Goal: Transaction & Acquisition: Purchase product/service

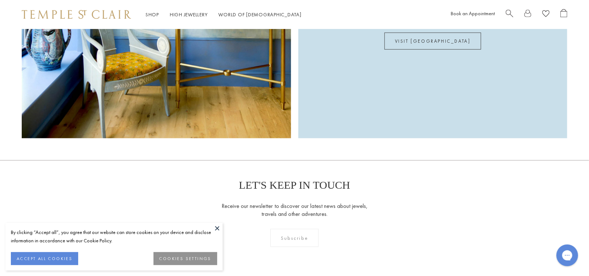
scroll to position [1961, 0]
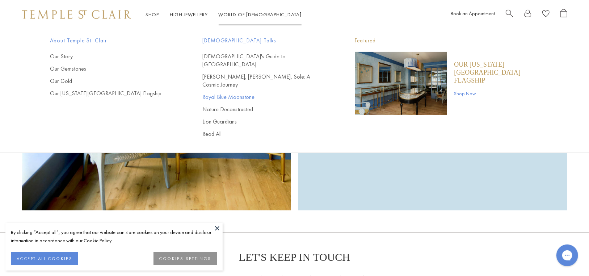
click at [220, 93] on link "Royal Blue Moonstone" at bounding box center [264, 97] width 123 height 8
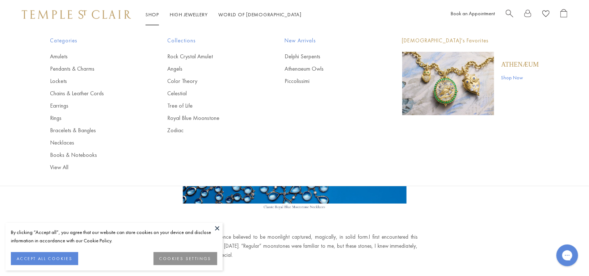
click at [507, 11] on span "Search" at bounding box center [510, 13] width 8 height 8
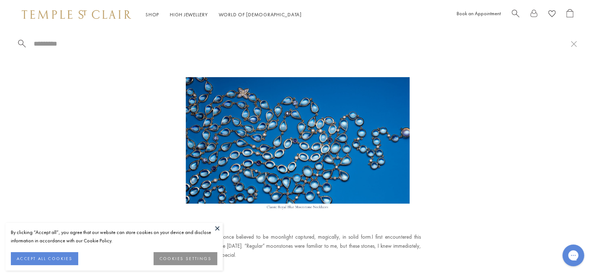
click at [46, 47] on input "search" at bounding box center [302, 43] width 538 height 8
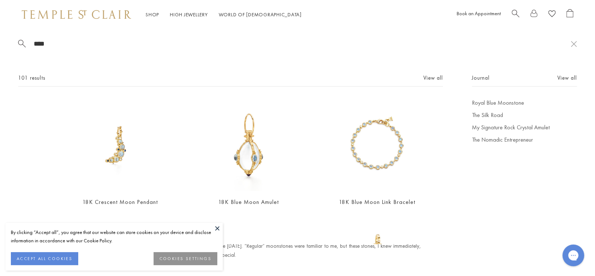
click at [53, 45] on input "****" at bounding box center [302, 43] width 538 height 8
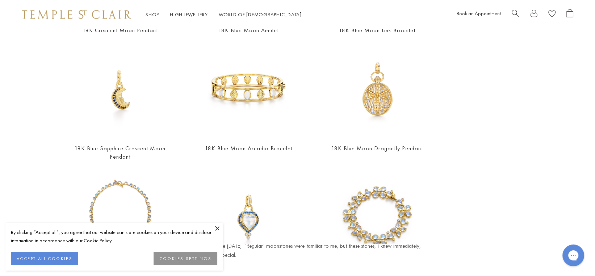
scroll to position [109, 0]
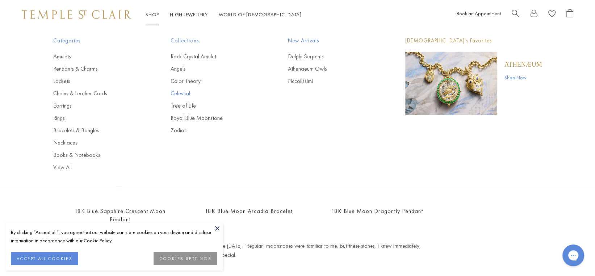
type input "****"
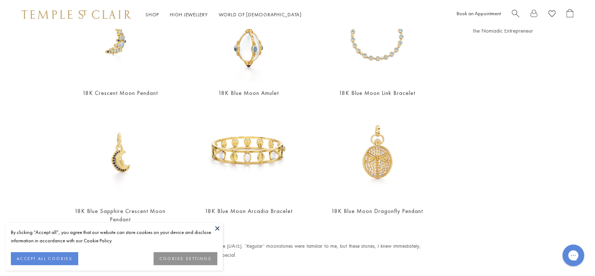
click at [180, 94] on link "Celestial" at bounding box center [215, 93] width 88 height 8
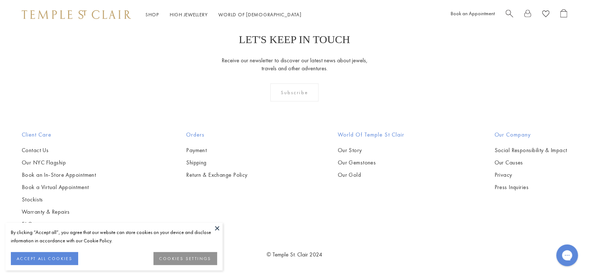
scroll to position [3895, 0]
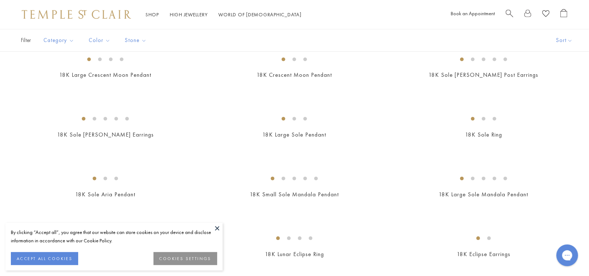
scroll to position [434, 0]
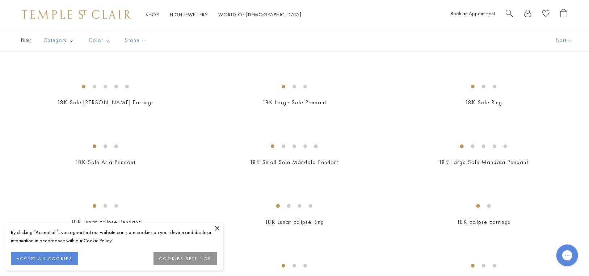
click at [0, 0] on img at bounding box center [0, 0] width 0 height 0
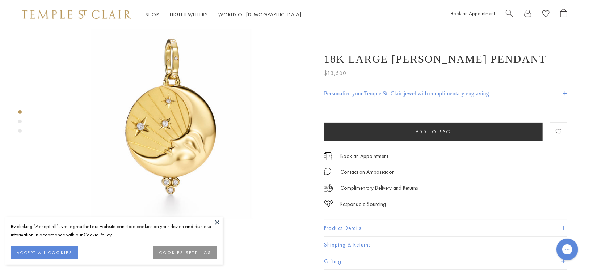
scroll to position [36, 0]
